Goal: Task Accomplishment & Management: Use online tool/utility

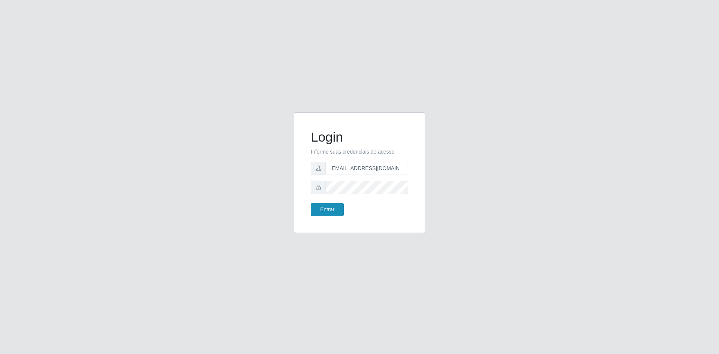
click at [337, 206] on button "Entrar" at bounding box center [327, 209] width 33 height 13
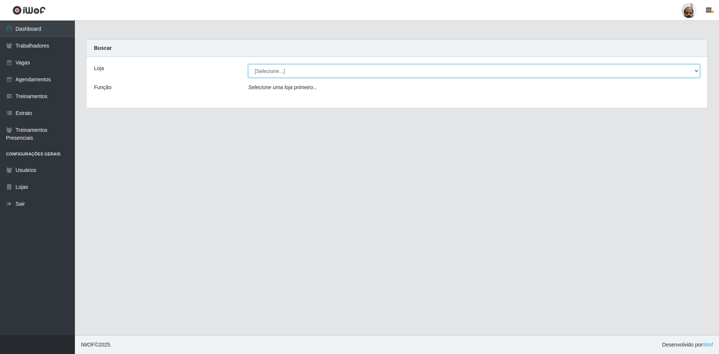
click at [696, 70] on select "[Selecione...] Mar Vermelho - Loja 05" at bounding box center [473, 70] width 451 height 13
select select "252"
click at [248, 64] on select "[Selecione...] Mar Vermelho - Loja 05" at bounding box center [473, 70] width 451 height 13
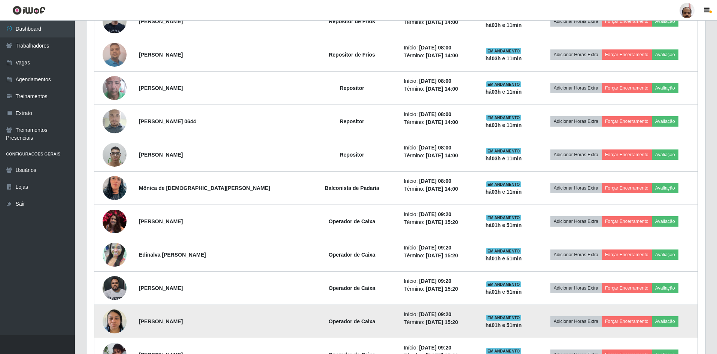
scroll to position [128, 0]
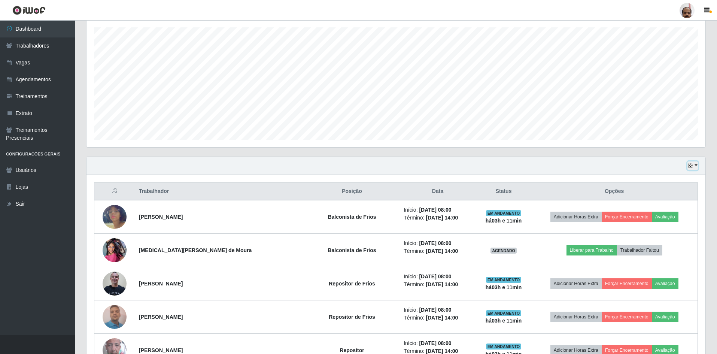
click at [697, 165] on button "button" at bounding box center [692, 165] width 10 height 9
click at [664, 207] on button "3 dias" at bounding box center [667, 210] width 59 height 16
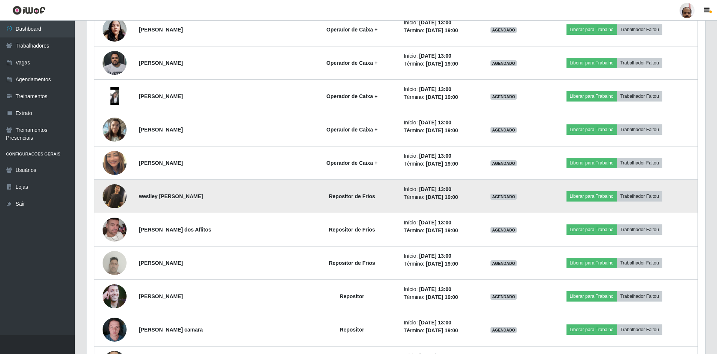
scroll to position [2261, 0]
